Goal: Transaction & Acquisition: Purchase product/service

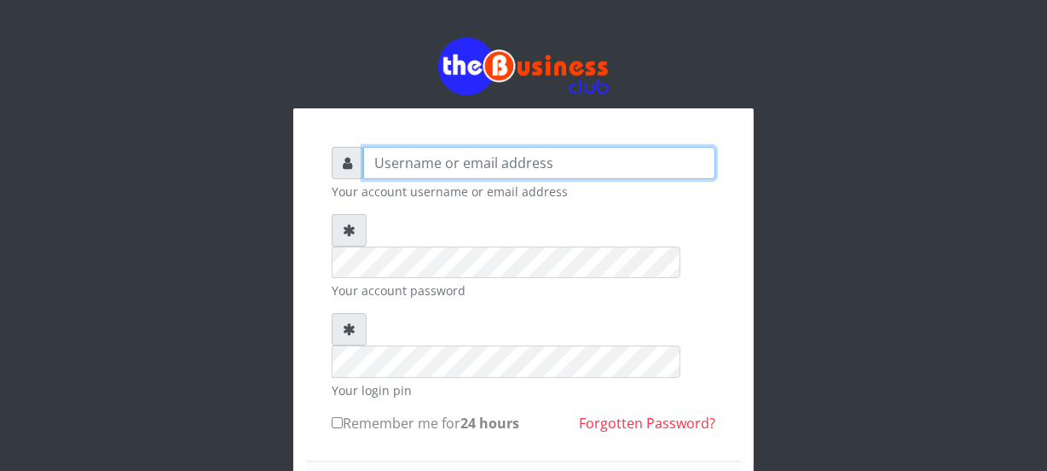
type input "Nacybaby"
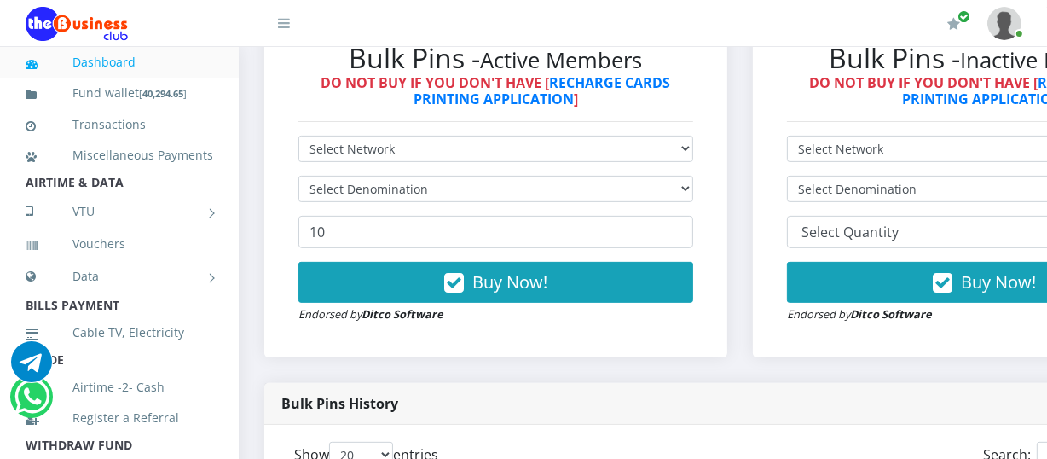
scroll to position [535, 0]
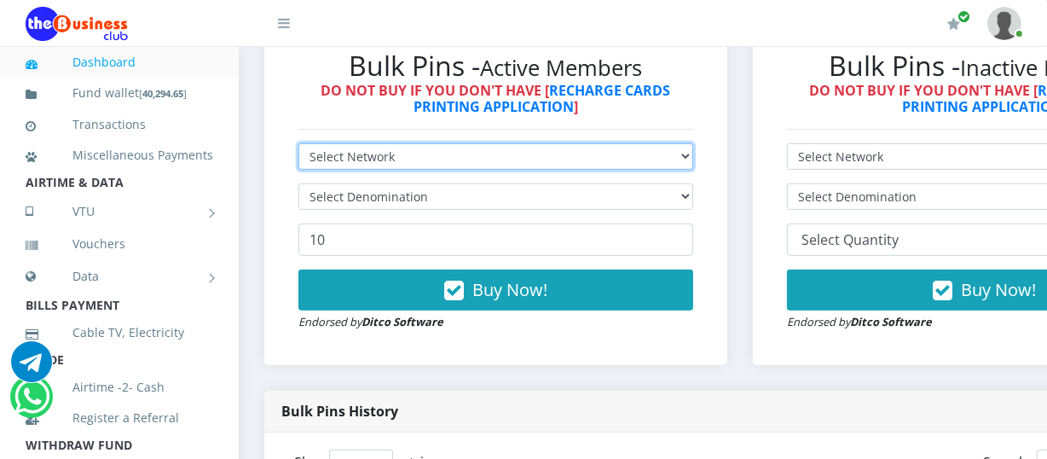
click at [693, 154] on select "Select Network MTN Globacom 9Mobile Airtel" at bounding box center [496, 156] width 395 height 26
select select "MTN"
click at [299, 146] on select "Select Network MTN Globacom 9Mobile Airtel" at bounding box center [496, 156] width 395 height 26
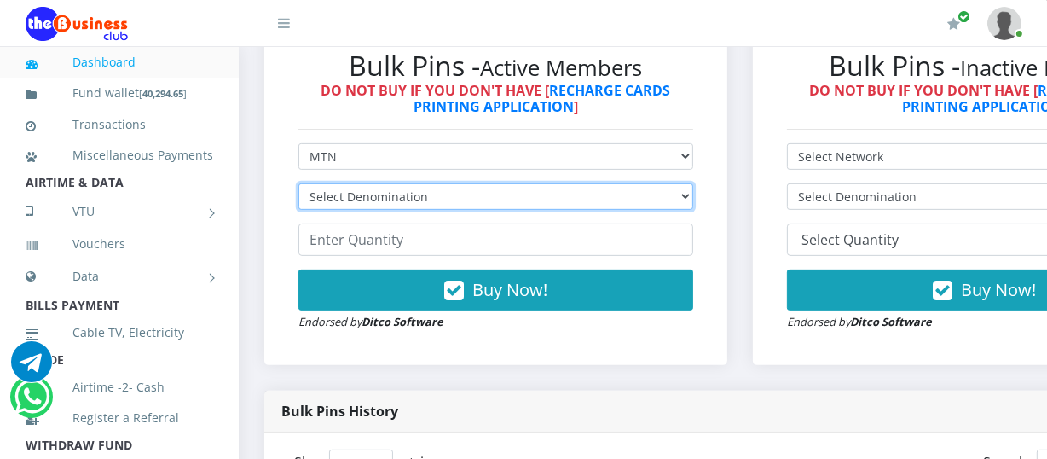
click at [682, 195] on select "Select Denomination MTN NGN100 - ₦96.94 MTN NGN200 - ₦193.88 MTN NGN400 - ₦387.…" at bounding box center [496, 196] width 395 height 26
select select "484.7-500"
click at [299, 186] on select "Select Denomination MTN NGN100 - ₦96.94 MTN NGN200 - ₦193.88 MTN NGN400 - ₦387.…" at bounding box center [496, 196] width 395 height 26
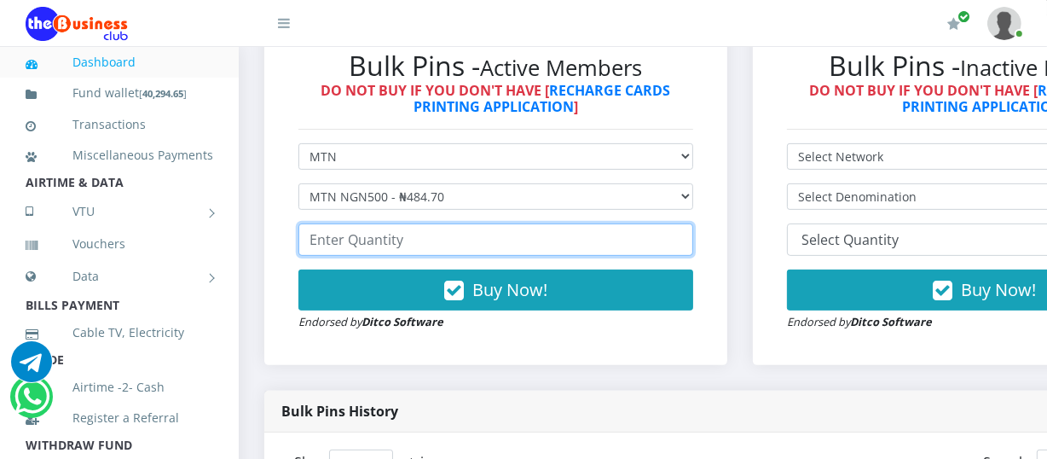
click at [314, 239] on input "number" at bounding box center [496, 239] width 395 height 32
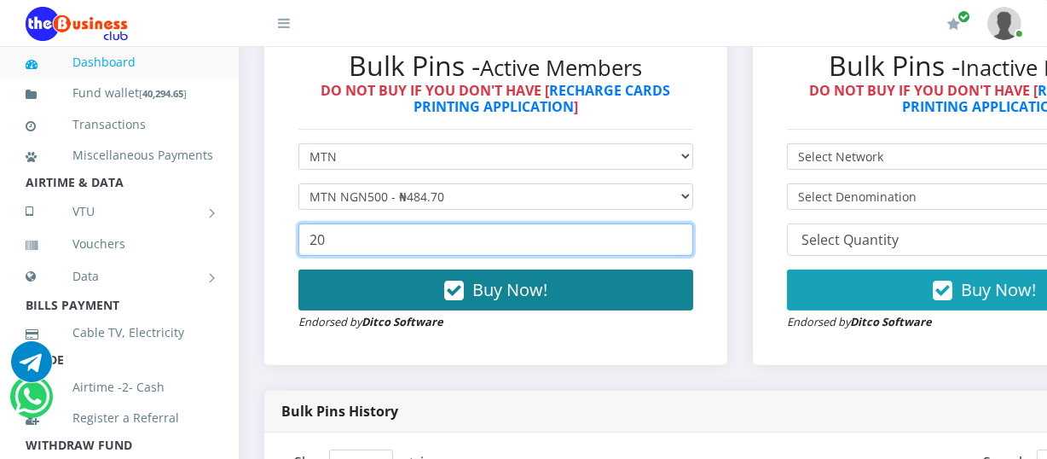
type input "20"
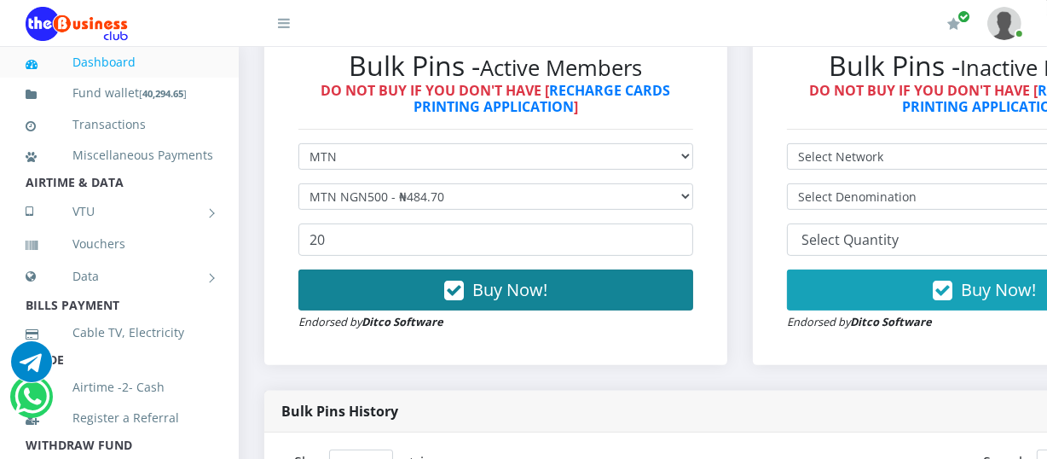
click at [531, 293] on span "Buy Now!" at bounding box center [510, 289] width 75 height 23
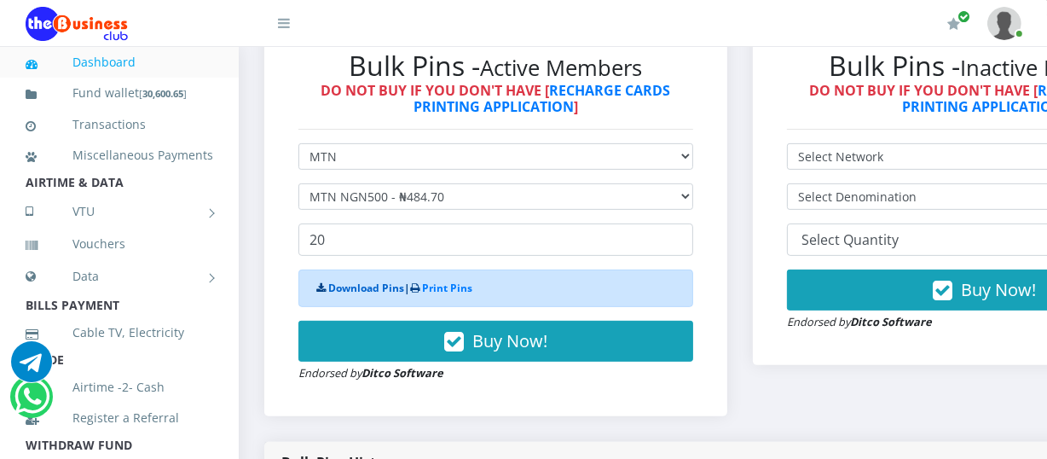
click at [369, 285] on link "Download Pins" at bounding box center [366, 288] width 76 height 14
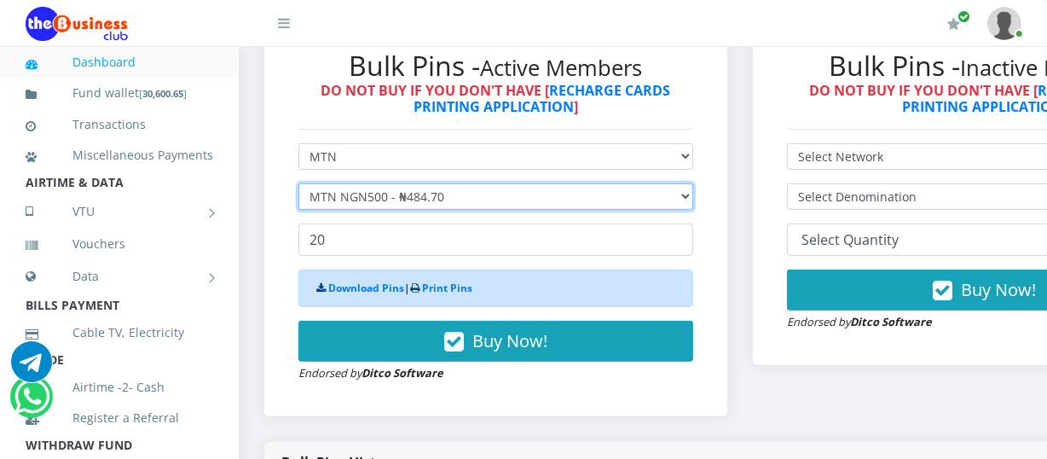
click at [693, 195] on select "Select Denomination MTN NGN100 - ₦96.94 MTN NGN200 - ₦193.88 MTN NGN400 - ₦387.…" at bounding box center [496, 196] width 395 height 26
select select "193.88-200"
click at [299, 186] on select "Select Denomination MTN NGN100 - ₦96.94 MTN NGN200 - ₦193.88 MTN NGN400 - ₦387.…" at bounding box center [496, 196] width 395 height 26
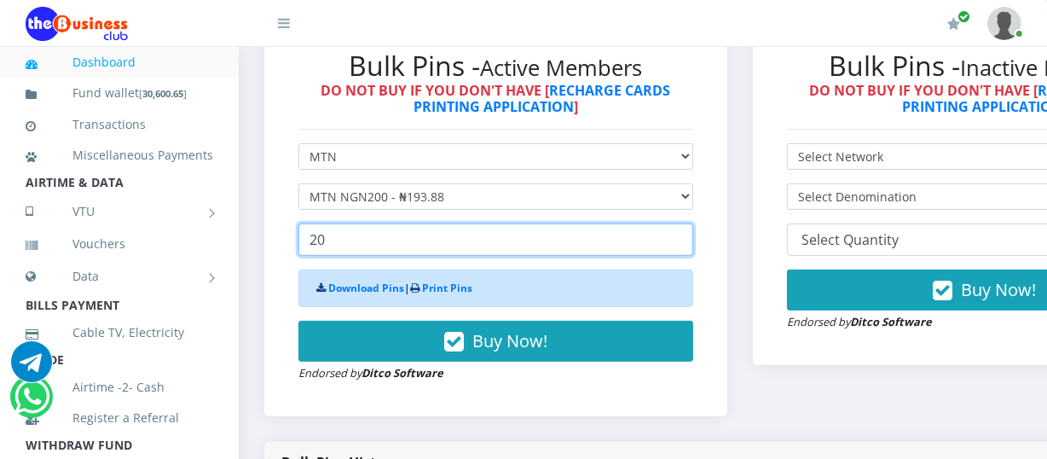
click at [325, 244] on input "20" at bounding box center [496, 239] width 395 height 32
type input "2"
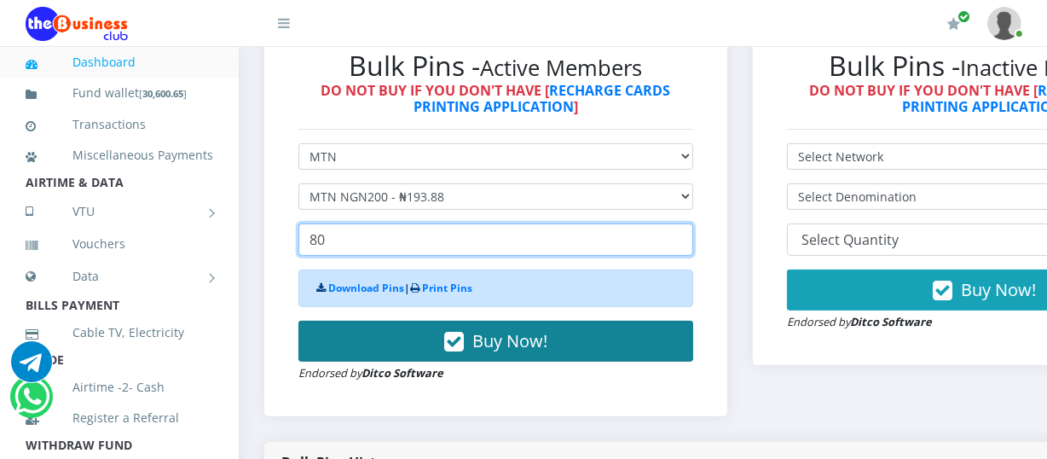
type input "80"
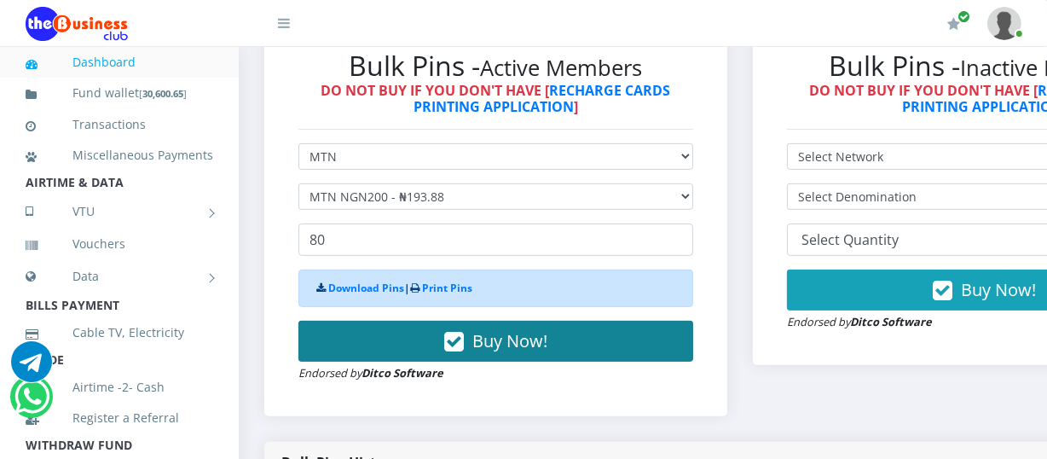
click at [486, 345] on span "Buy Now!" at bounding box center [510, 340] width 75 height 23
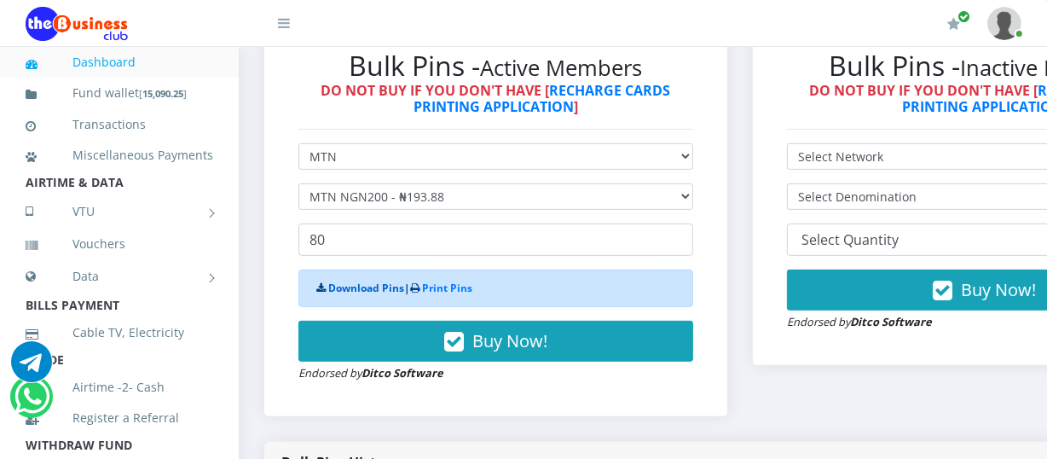
click at [367, 293] on link "Download Pins" at bounding box center [366, 288] width 76 height 14
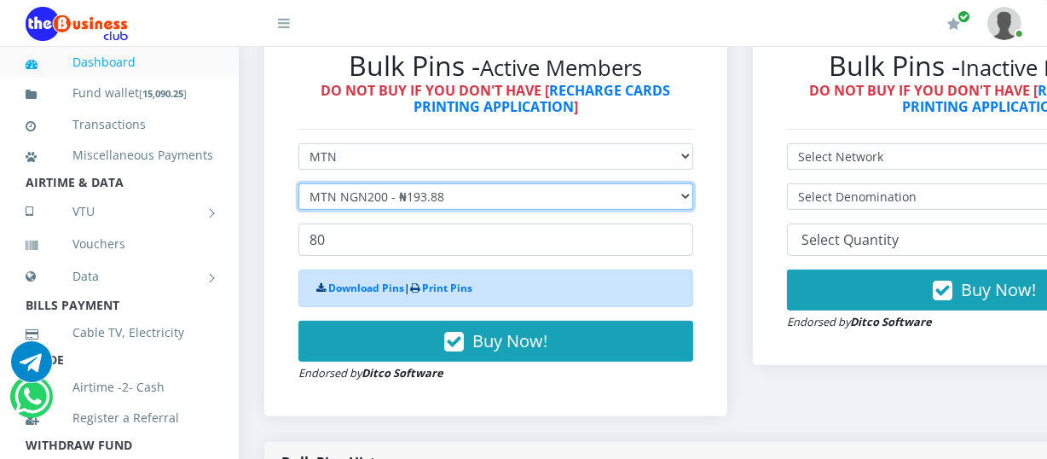
click at [690, 200] on select "Select Denomination MTN NGN100 - ₦96.94 MTN NGN200 - ₦193.88 MTN NGN400 - ₦387.…" at bounding box center [496, 196] width 395 height 26
select select "96.94-100"
click at [299, 186] on select "Select Denomination MTN NGN100 - ₦96.94 MTN NGN200 - ₦193.88 MTN NGN400 - ₦387.…" at bounding box center [496, 196] width 395 height 26
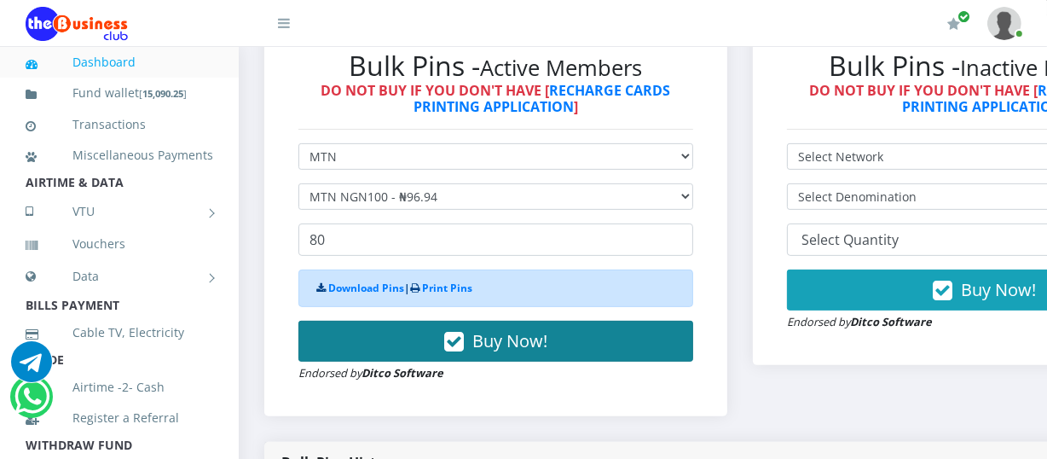
click at [488, 340] on span "Buy Now!" at bounding box center [510, 340] width 75 height 23
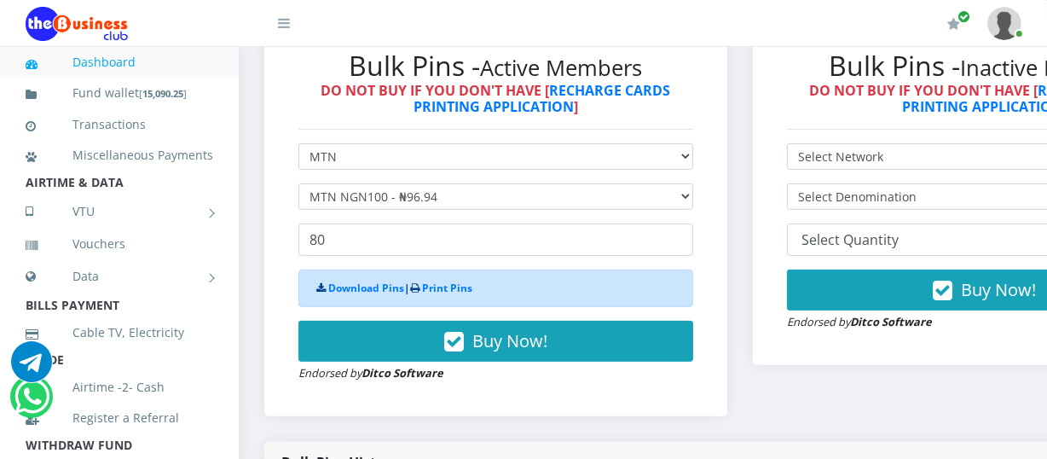
click at [490, 292] on div "Download Pins | Print Pins" at bounding box center [496, 289] width 395 height 38
click at [360, 286] on link "Download Pins" at bounding box center [366, 288] width 76 height 14
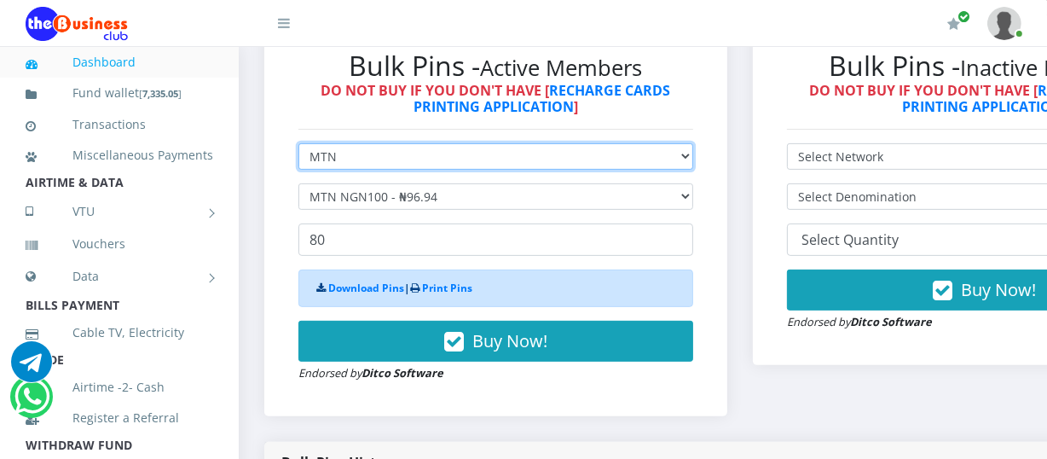
click at [693, 159] on select "Select Network MTN Globacom 9Mobile Airtel" at bounding box center [496, 156] width 395 height 26
select select "Airtel"
click at [299, 146] on select "Select Network MTN Globacom 9Mobile Airtel" at bounding box center [496, 156] width 395 height 26
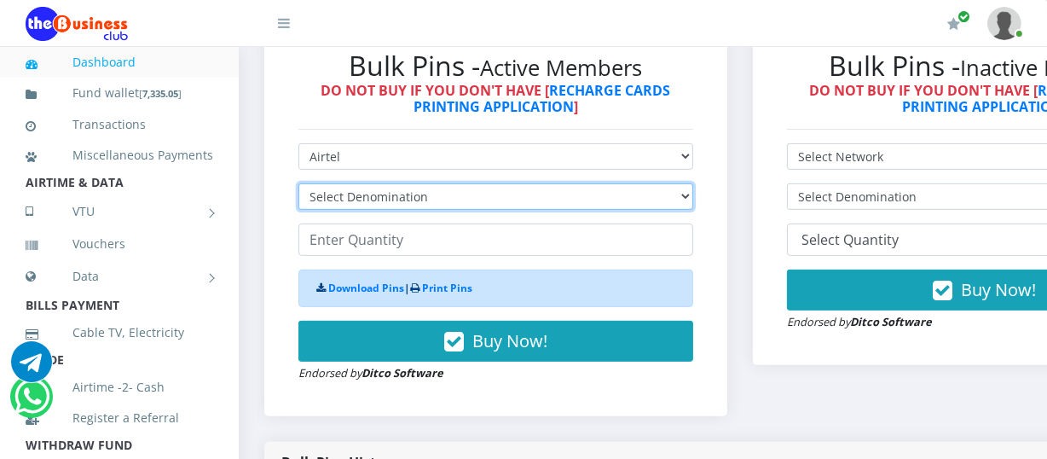
click at [691, 204] on select "Select Denomination Airtel NGN100 - ₦96.36 Airtel NGN200 - ₦192.72 Airtel NGN50…" at bounding box center [496, 196] width 395 height 26
select select "192.72-200"
click at [299, 186] on select "Select Denomination Airtel NGN100 - ₦96.36 Airtel NGN200 - ₦192.72 Airtel NGN50…" at bounding box center [496, 196] width 395 height 26
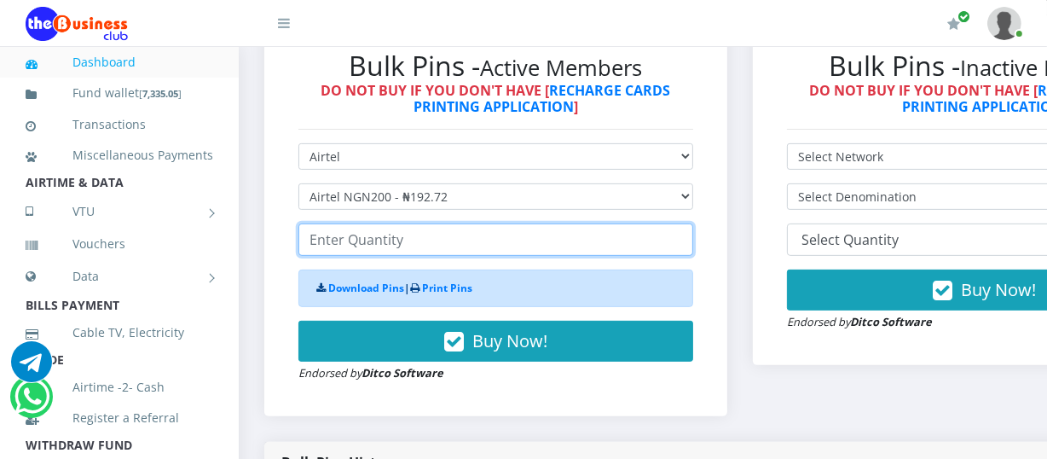
click at [310, 246] on input "number" at bounding box center [496, 239] width 395 height 32
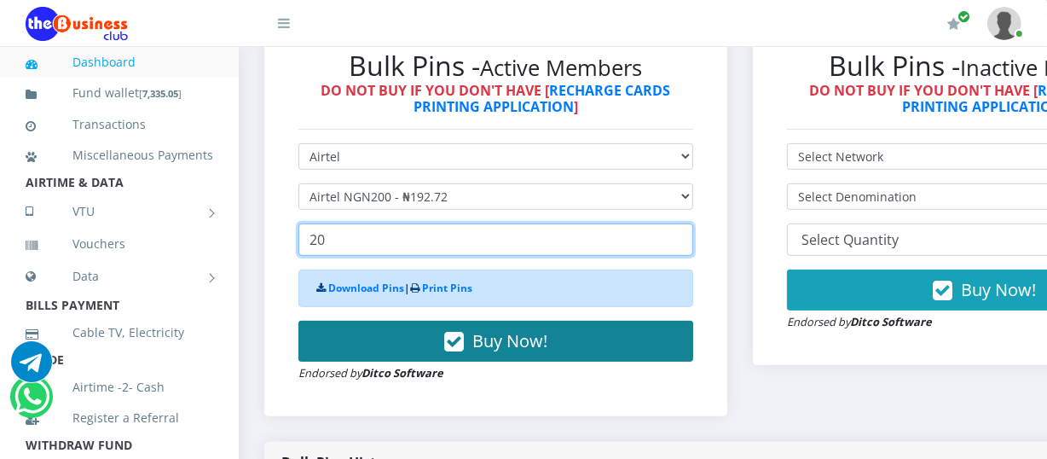
type input "20"
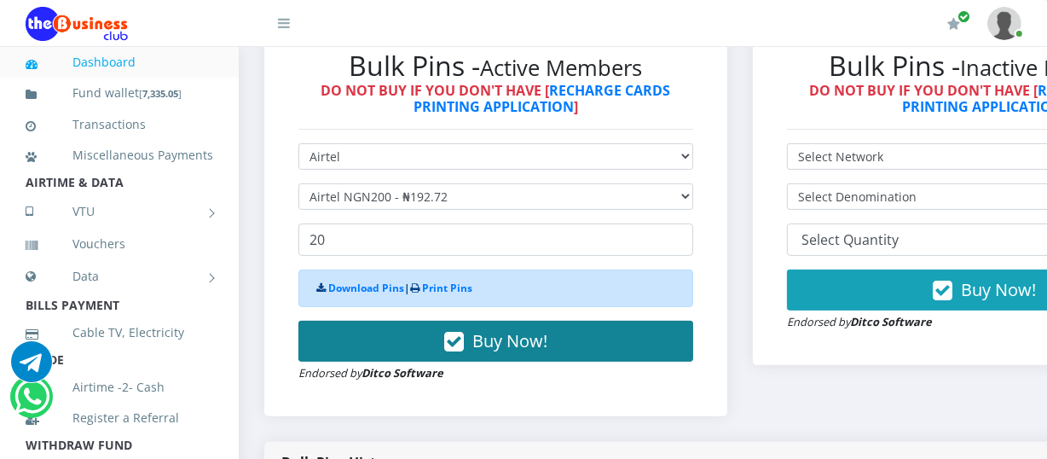
click at [491, 348] on span "Buy Now!" at bounding box center [510, 340] width 75 height 23
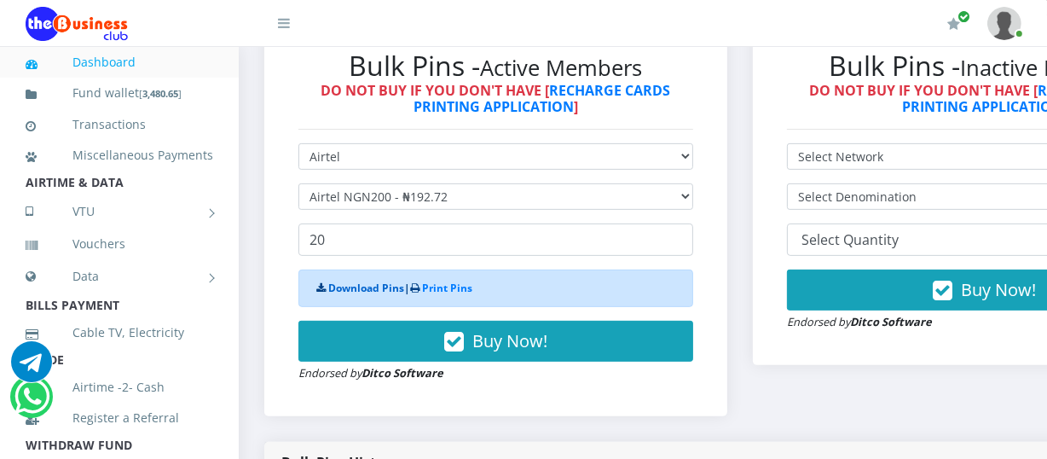
click at [351, 285] on link "Download Pins" at bounding box center [366, 288] width 76 height 14
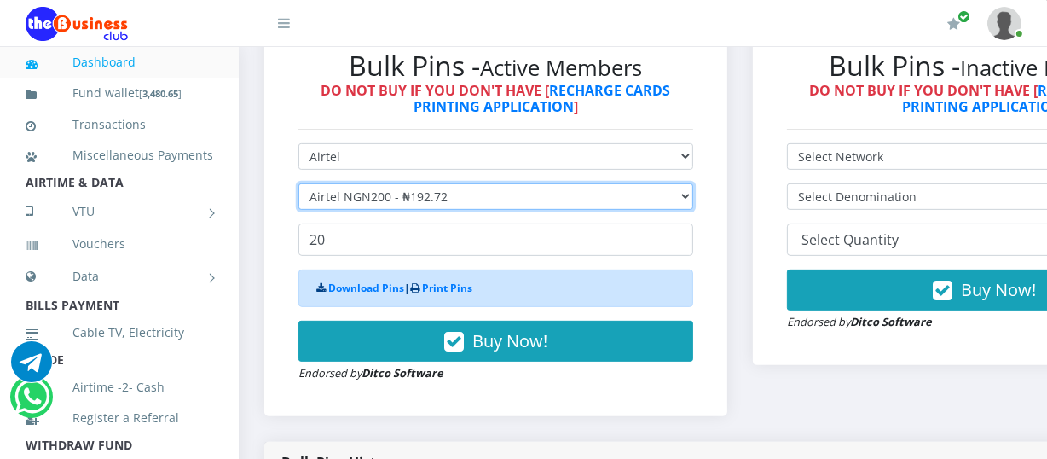
click at [693, 201] on select "Select Denomination Airtel NGN100 - ₦96.36 Airtel NGN200 - ₦192.72 Airtel NGN50…" at bounding box center [496, 196] width 395 height 26
select select "96.36-100"
click at [299, 186] on select "Select Denomination Airtel NGN100 - ₦96.36 Airtel NGN200 - ₦192.72 Airtel NGN50…" at bounding box center [496, 196] width 395 height 26
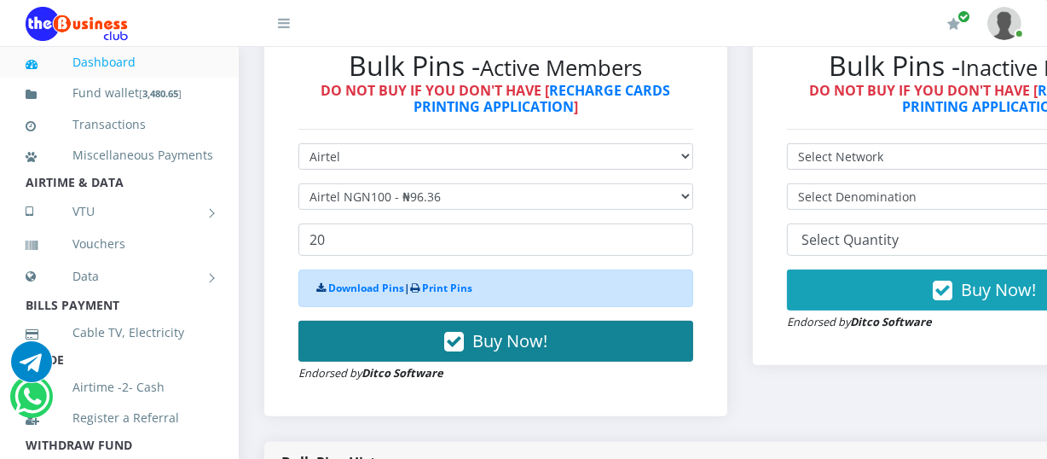
click at [487, 341] on span "Buy Now!" at bounding box center [510, 340] width 75 height 23
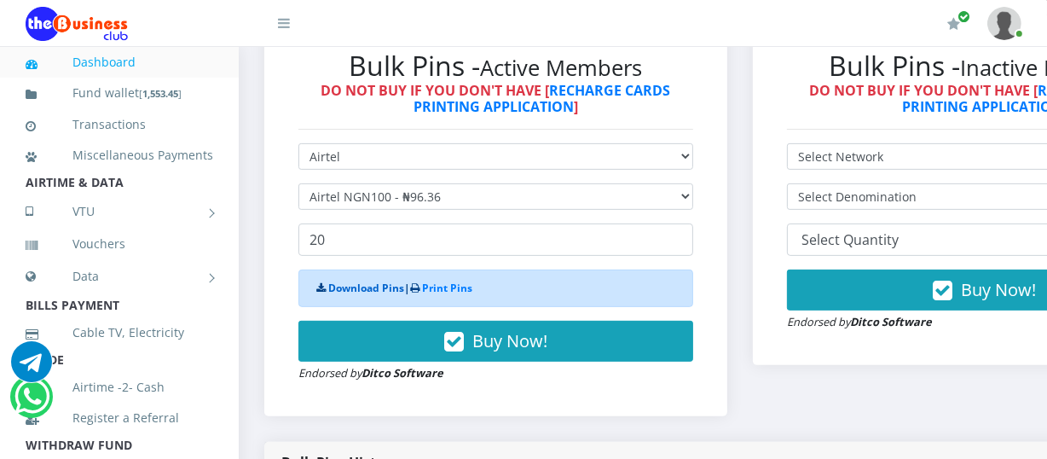
click at [362, 290] on link "Download Pins" at bounding box center [366, 288] width 76 height 14
click at [145, 61] on link "Dashboard" at bounding box center [120, 62] width 188 height 39
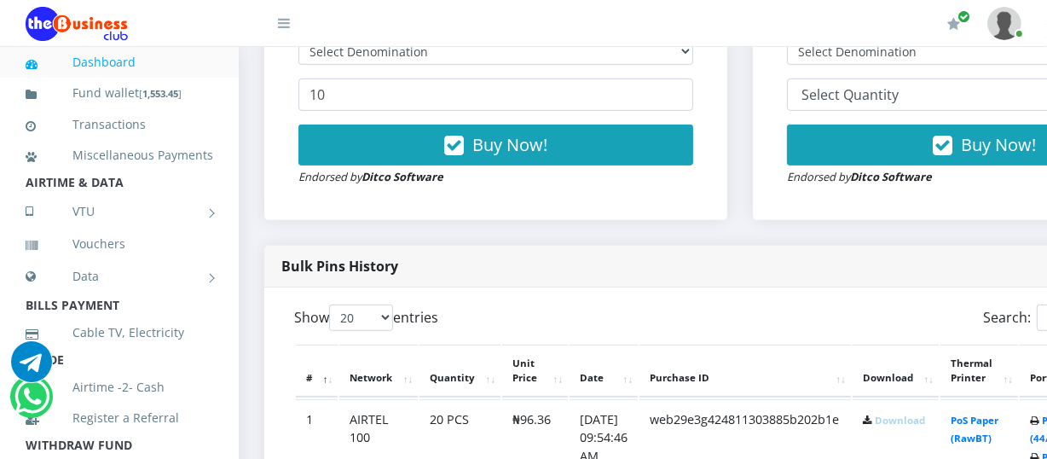
scroll to position [896, 0]
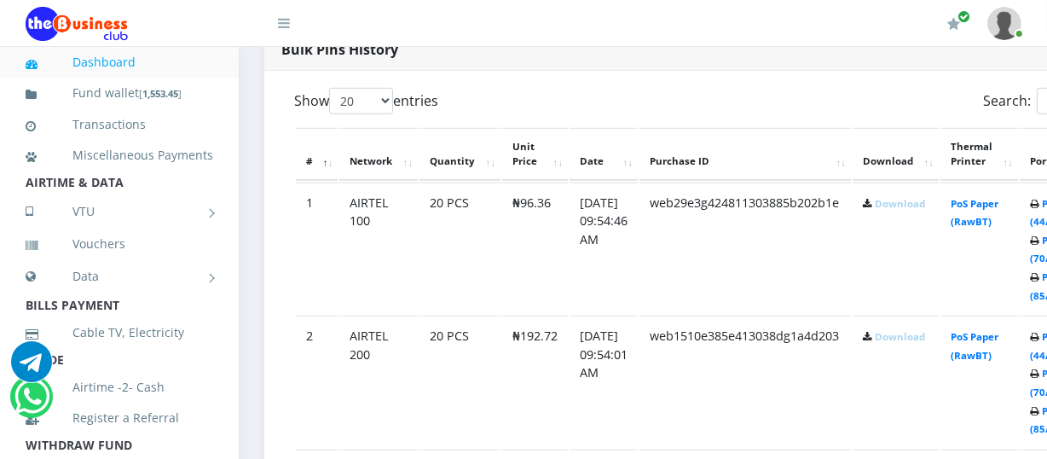
click at [913, 206] on link "Download" at bounding box center [900, 203] width 50 height 13
click at [913, 339] on link "Download" at bounding box center [900, 336] width 50 height 13
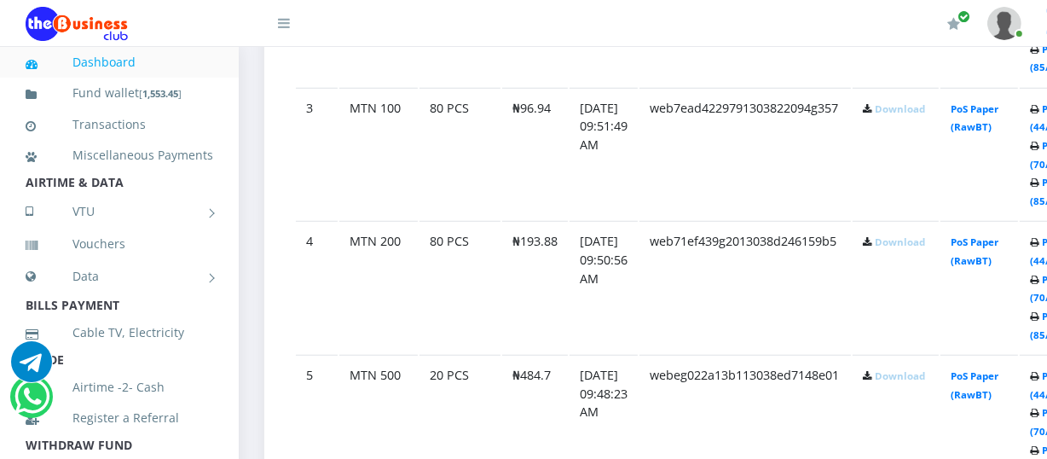
scroll to position [1273, 0]
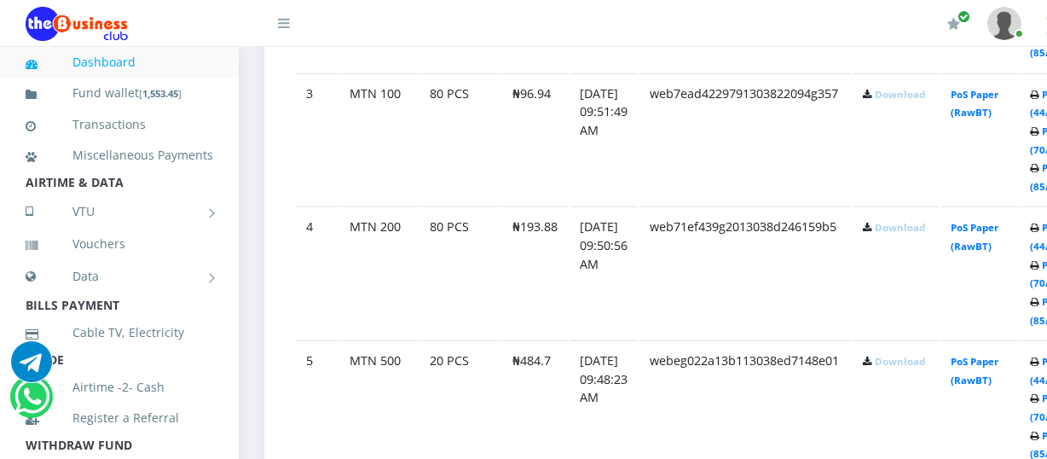
click at [911, 95] on link "Download" at bounding box center [900, 94] width 50 height 13
click at [1018, 148] on td "PoS Paper (RawBT)" at bounding box center [980, 139] width 78 height 132
click at [913, 230] on link "Download" at bounding box center [900, 227] width 50 height 13
click at [913, 229] on link "Download" at bounding box center [900, 227] width 50 height 13
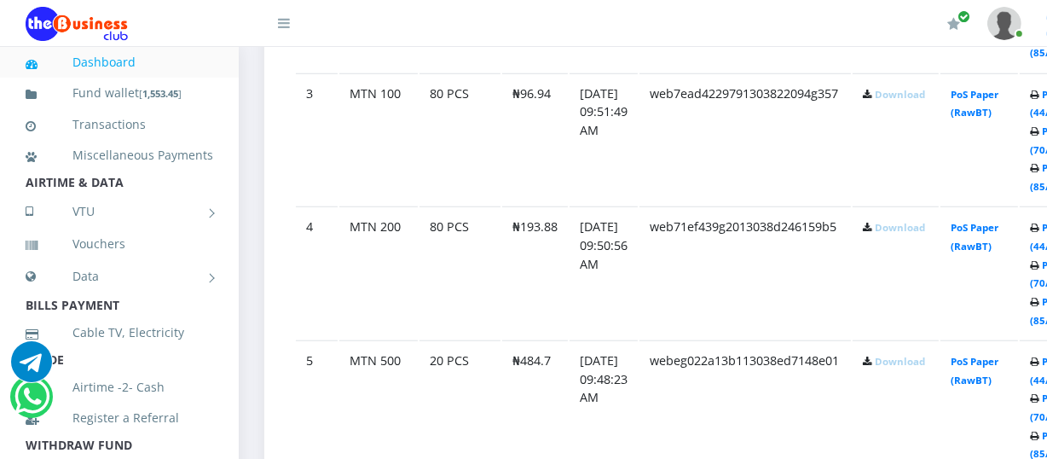
click at [913, 229] on link "Download" at bounding box center [900, 227] width 50 height 13
click at [912, 363] on link "Download" at bounding box center [900, 361] width 50 height 13
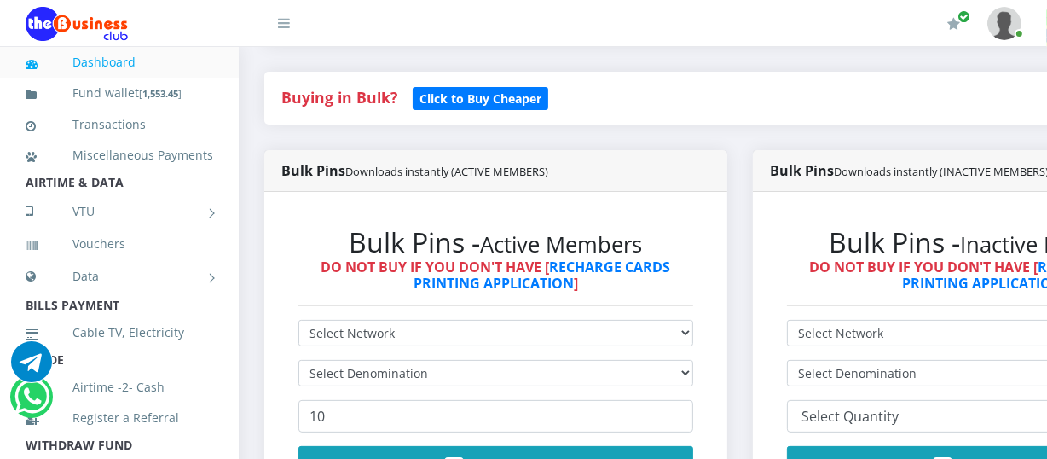
scroll to position [328, 0]
